Goal: Find specific page/section: Find specific page/section

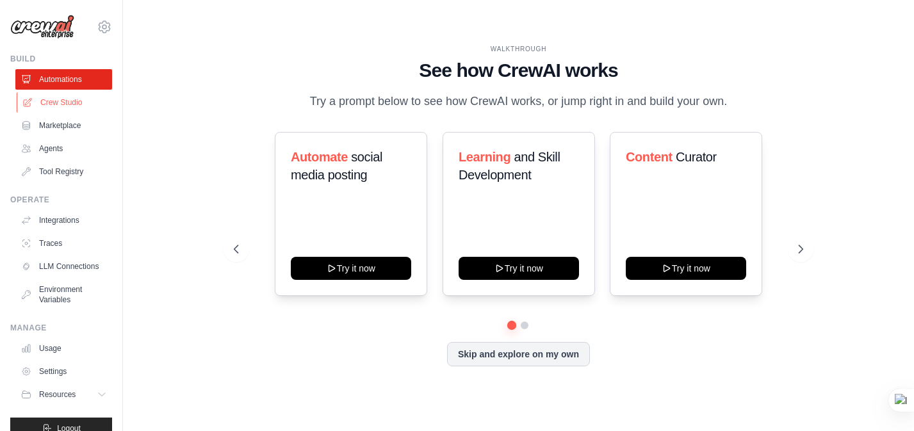
click at [77, 101] on link "Crew Studio" at bounding box center [65, 102] width 97 height 20
